Goal: Use online tool/utility: Utilize a website feature to perform a specific function

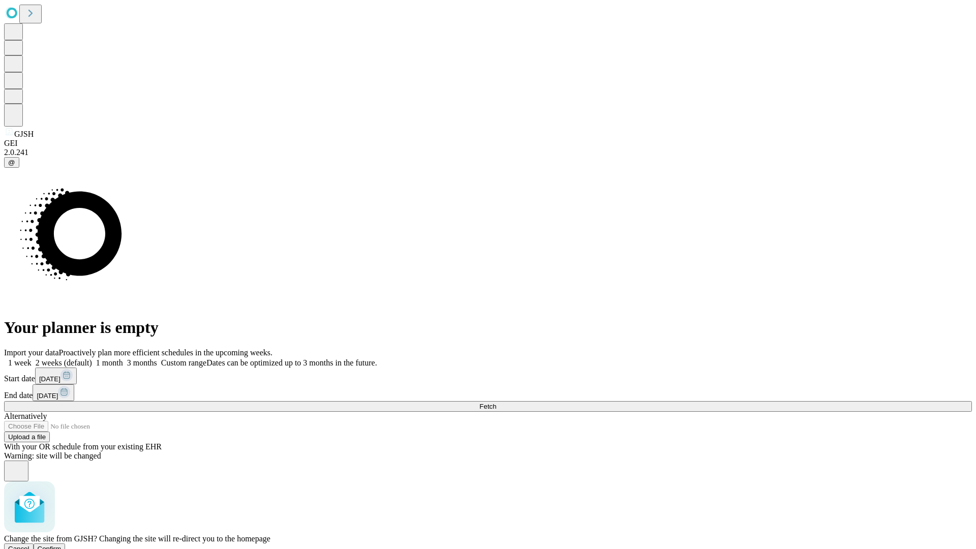
click at [62, 545] on span "Confirm" at bounding box center [50, 549] width 24 height 8
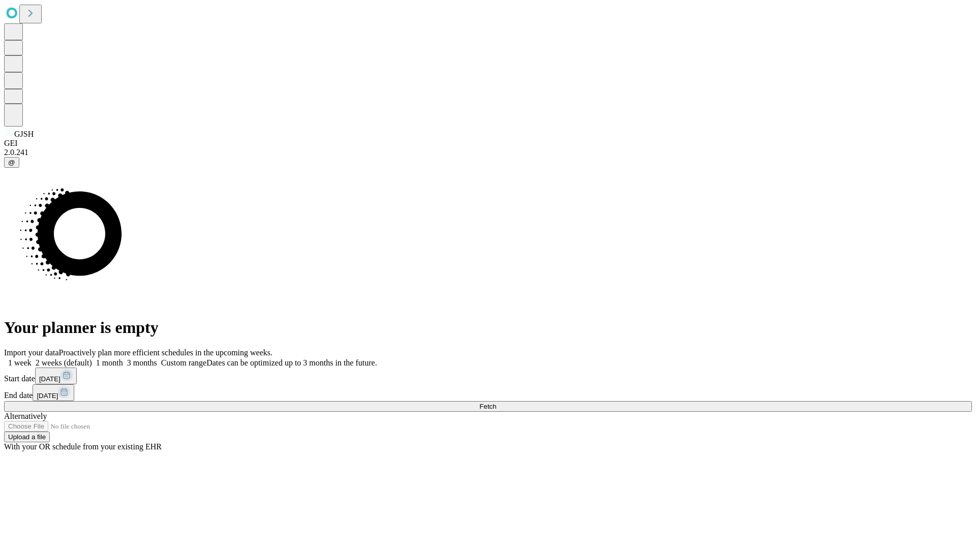
click at [123, 359] on label "1 month" at bounding box center [107, 363] width 31 height 9
click at [496, 403] on span "Fetch" at bounding box center [488, 407] width 17 height 8
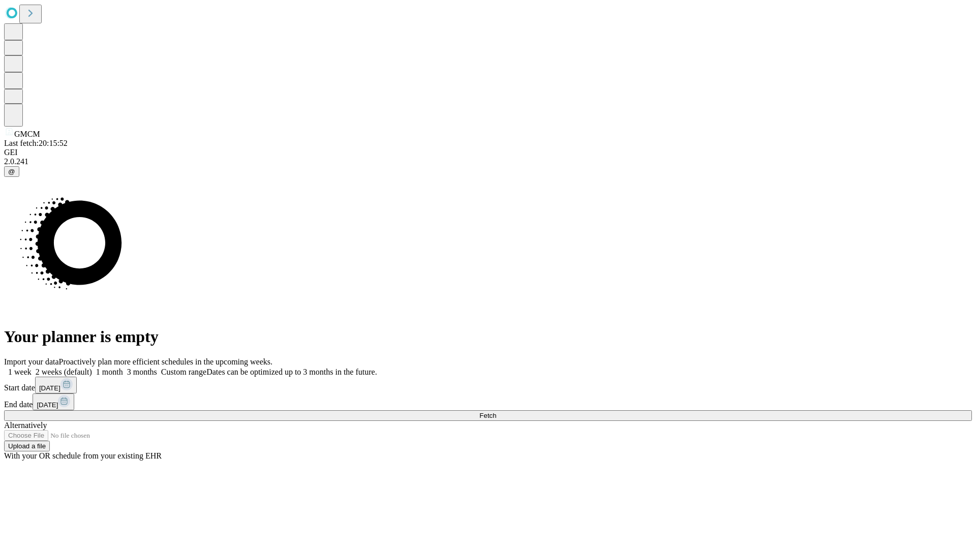
click at [123, 368] on label "1 month" at bounding box center [107, 372] width 31 height 9
click at [496, 412] on span "Fetch" at bounding box center [488, 416] width 17 height 8
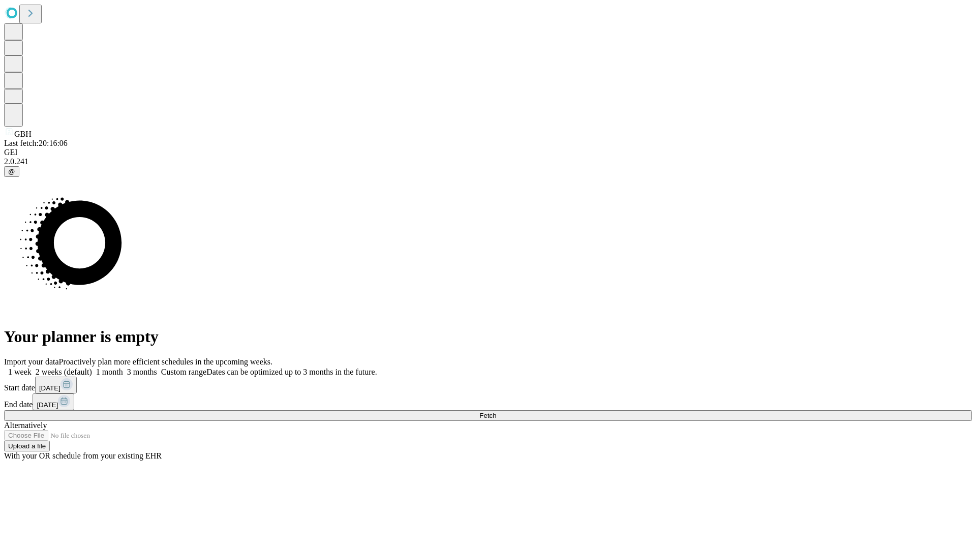
click at [123, 368] on label "1 month" at bounding box center [107, 372] width 31 height 9
click at [496, 412] on span "Fetch" at bounding box center [488, 416] width 17 height 8
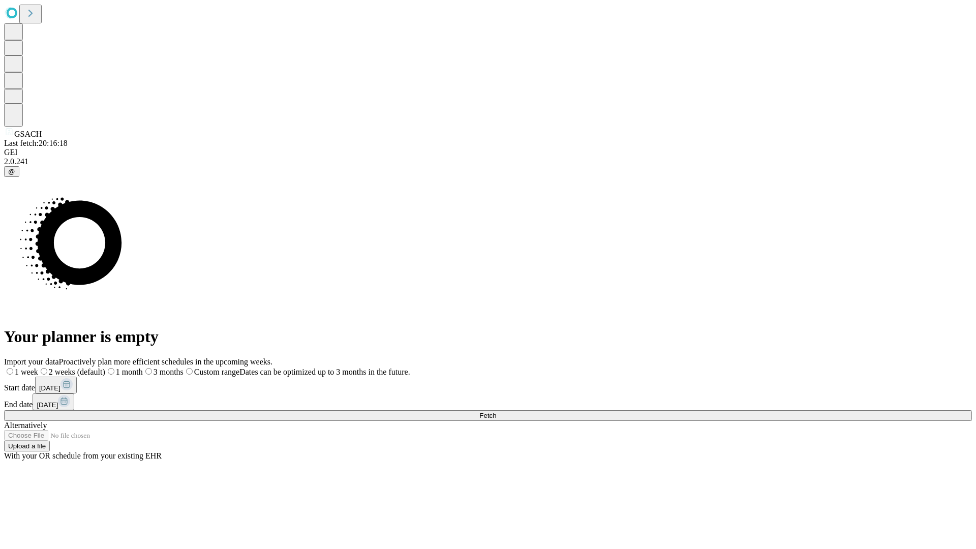
click at [143, 368] on label "1 month" at bounding box center [124, 372] width 38 height 9
click at [496, 412] on span "Fetch" at bounding box center [488, 416] width 17 height 8
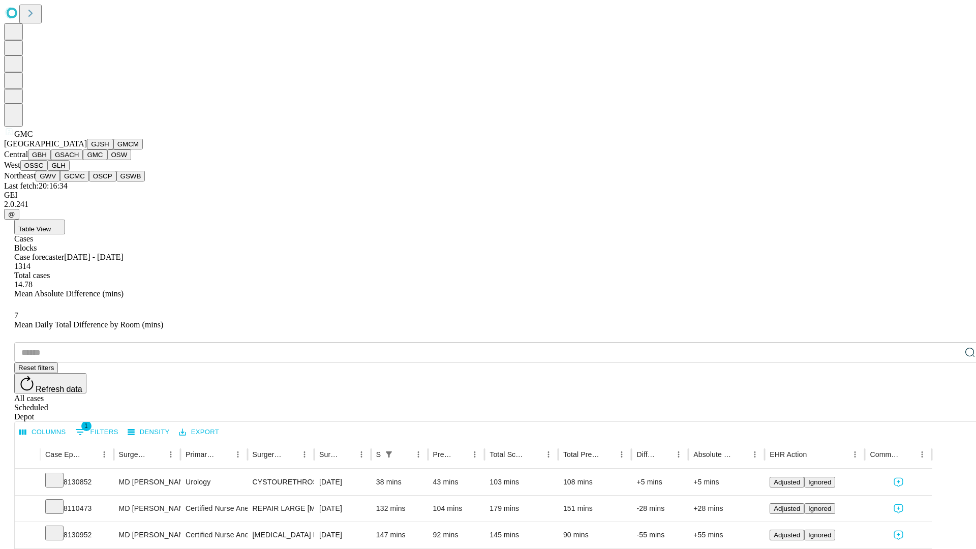
click at [107, 160] on button "OSW" at bounding box center [119, 155] width 24 height 11
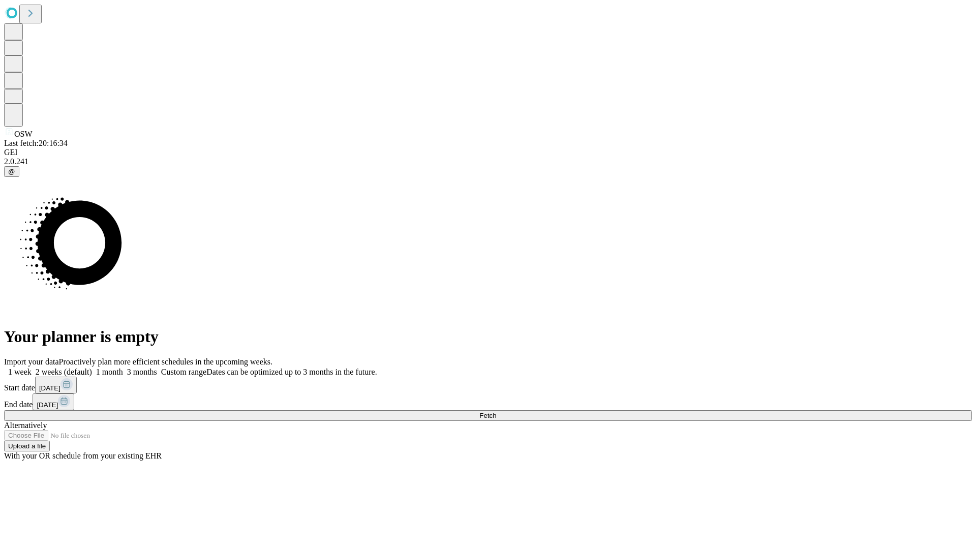
click at [123, 368] on label "1 month" at bounding box center [107, 372] width 31 height 9
click at [496, 412] on span "Fetch" at bounding box center [488, 416] width 17 height 8
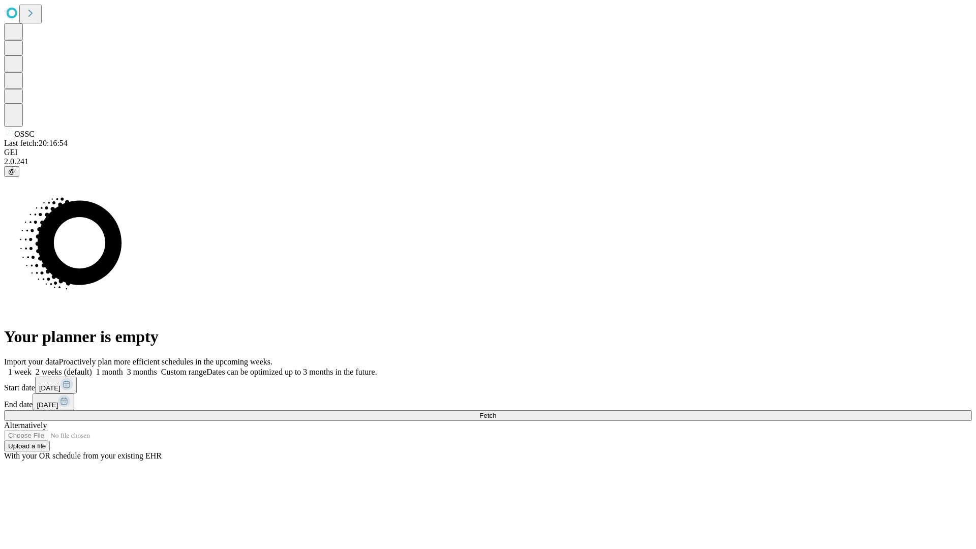
click at [123, 368] on label "1 month" at bounding box center [107, 372] width 31 height 9
click at [496, 412] on span "Fetch" at bounding box center [488, 416] width 17 height 8
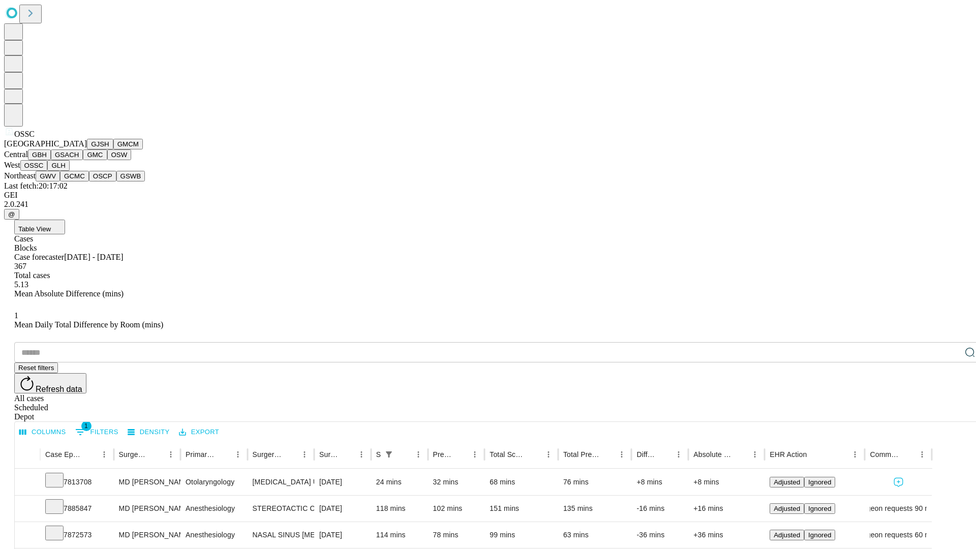
click at [69, 171] on button "GLH" at bounding box center [58, 165] width 22 height 11
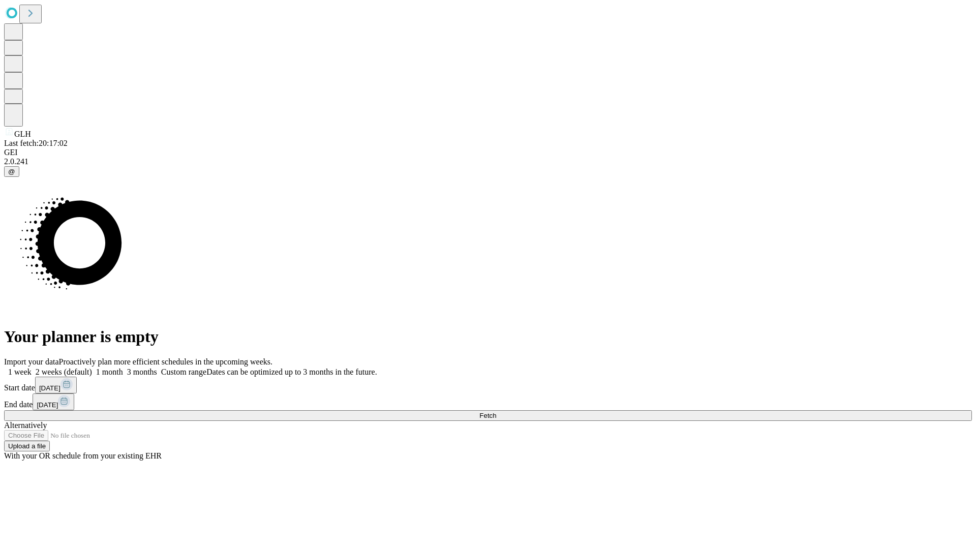
click at [123, 368] on label "1 month" at bounding box center [107, 372] width 31 height 9
click at [496, 412] on span "Fetch" at bounding box center [488, 416] width 17 height 8
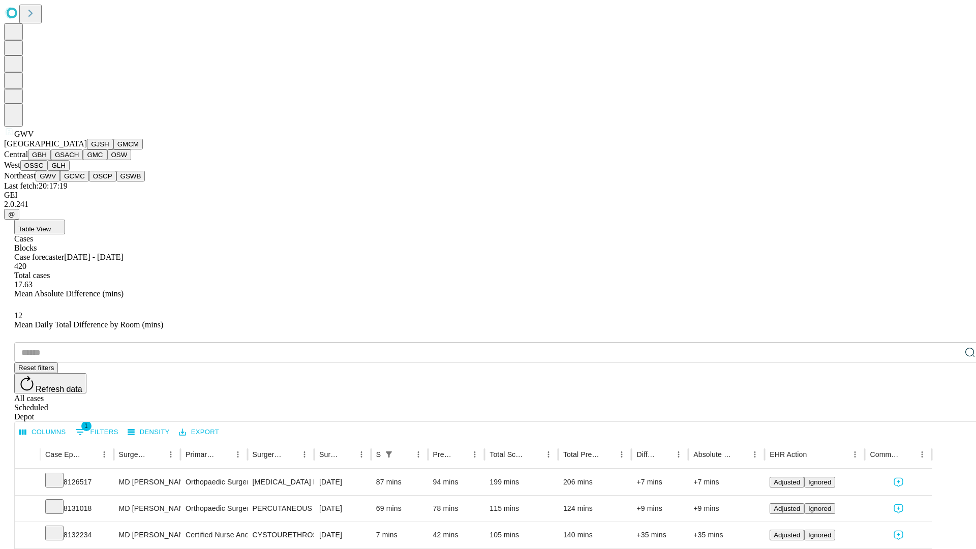
click at [79, 182] on button "GCMC" at bounding box center [74, 176] width 29 height 11
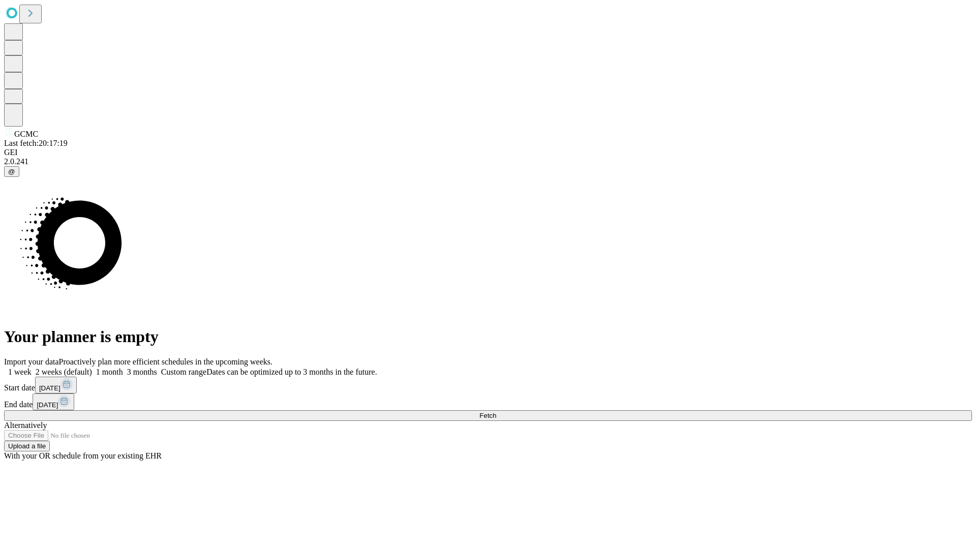
click at [123, 368] on label "1 month" at bounding box center [107, 372] width 31 height 9
click at [496, 412] on span "Fetch" at bounding box center [488, 416] width 17 height 8
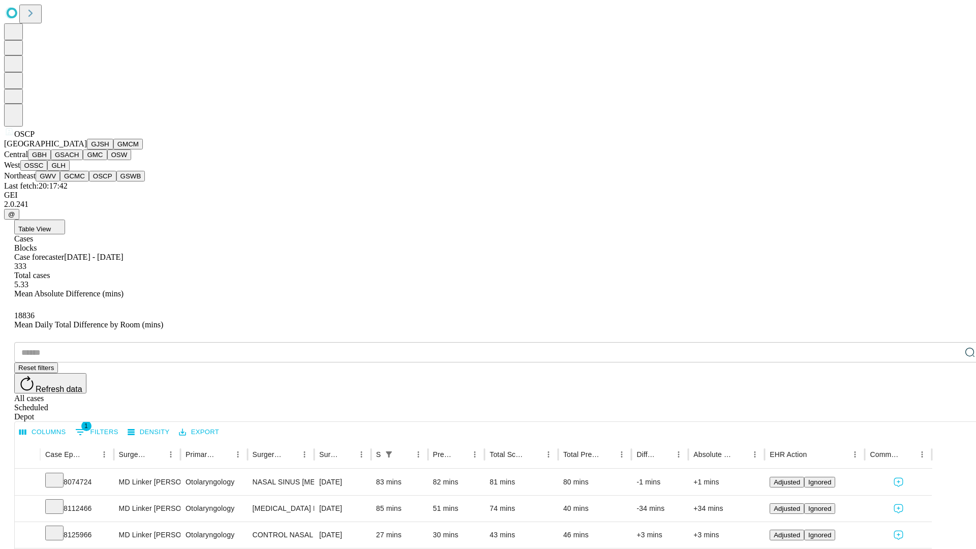
click at [116, 182] on button "GSWB" at bounding box center [130, 176] width 29 height 11
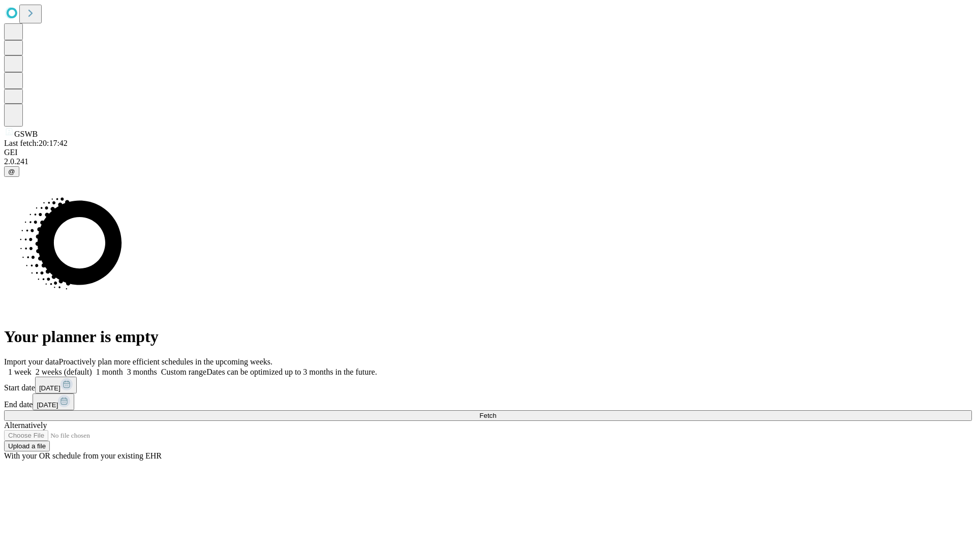
click at [123, 368] on label "1 month" at bounding box center [107, 372] width 31 height 9
click at [496, 412] on span "Fetch" at bounding box center [488, 416] width 17 height 8
